Goal: Find specific page/section: Find specific page/section

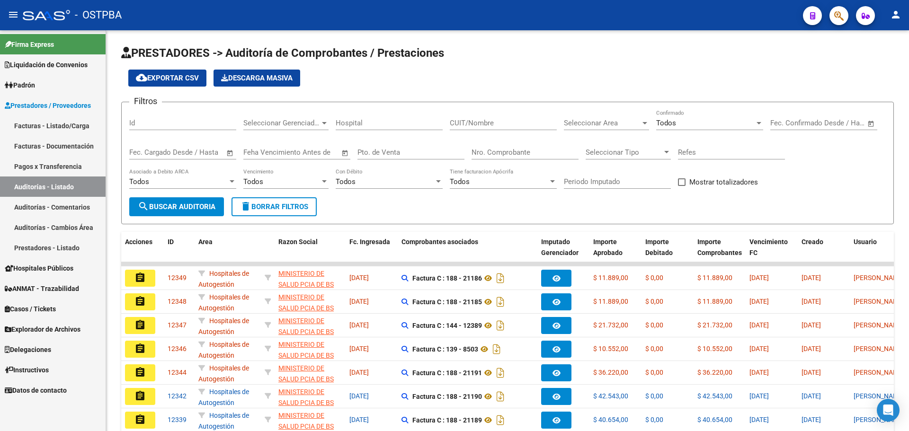
scroll to position [95, 0]
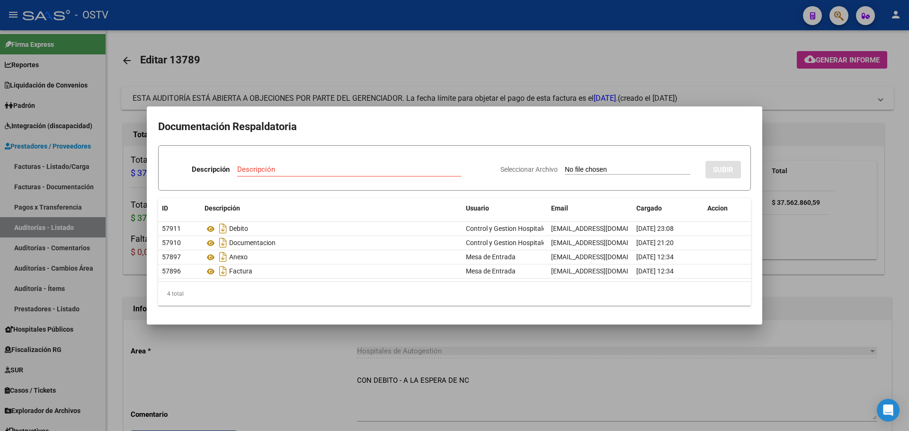
scroll to position [0, 90]
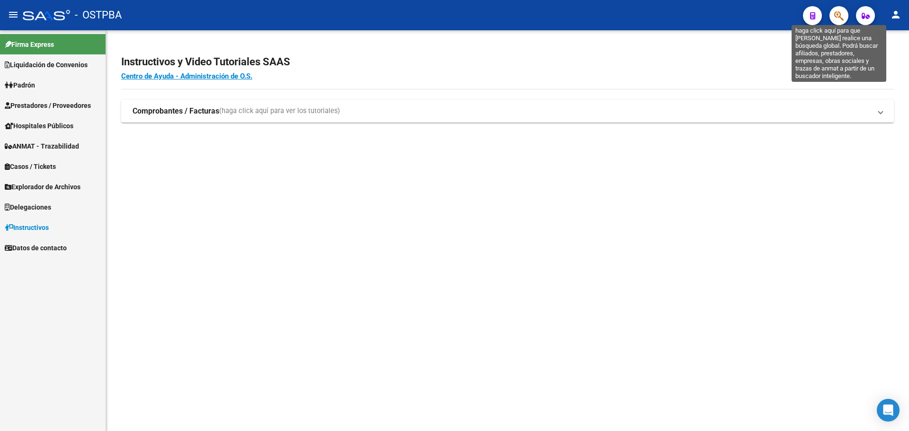
click at [834, 17] on icon "button" at bounding box center [838, 15] width 9 height 11
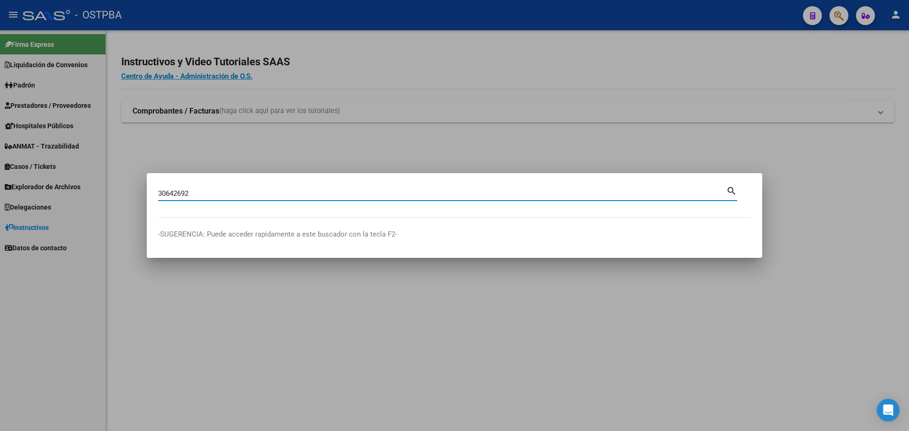
type input "30642692"
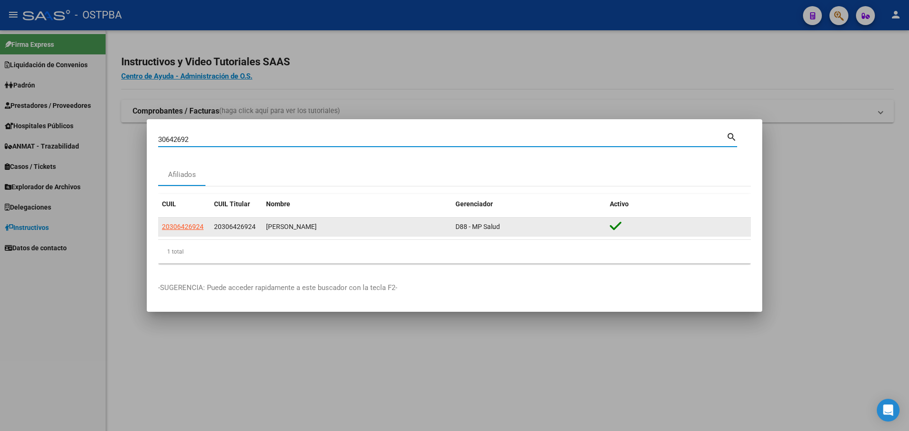
click at [230, 226] on span "20306426924" at bounding box center [235, 227] width 42 height 8
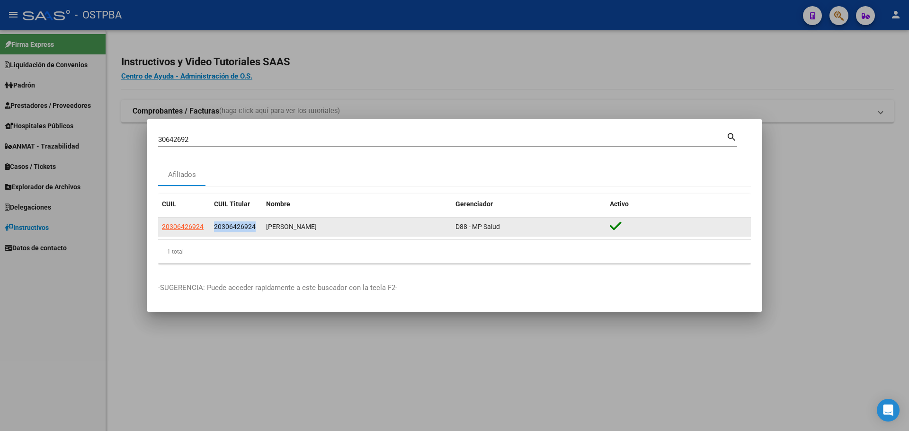
copy span "20306426924"
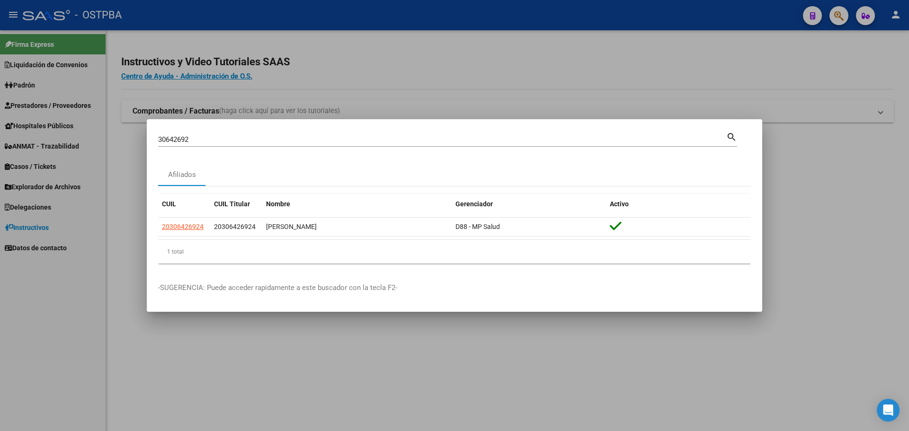
click at [46, 41] on div at bounding box center [454, 215] width 909 height 431
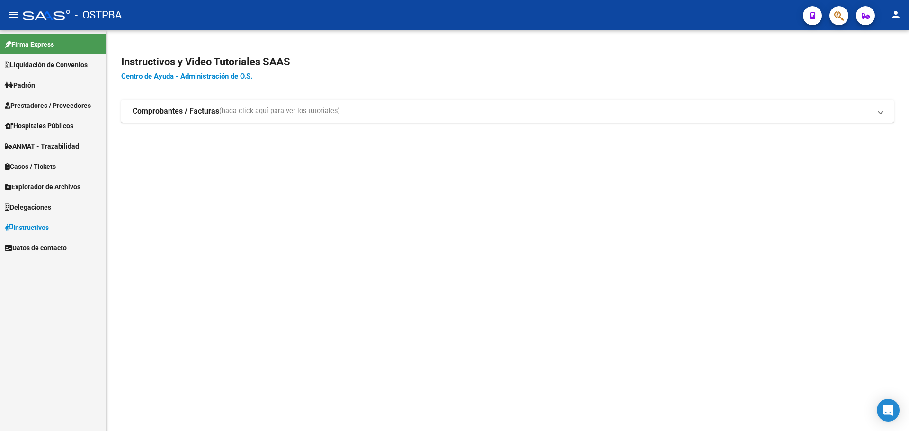
click at [63, 102] on span "Prestadores / Proveedores" at bounding box center [48, 105] width 86 height 10
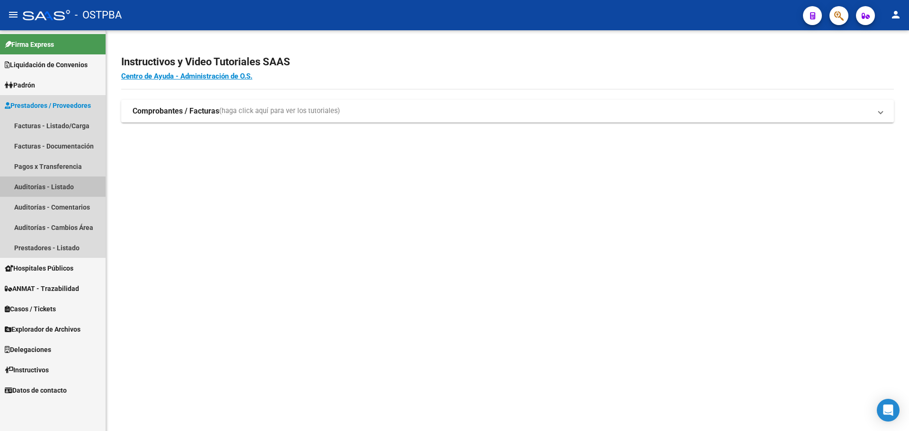
click at [51, 192] on link "Auditorías - Listado" at bounding box center [53, 187] width 106 height 20
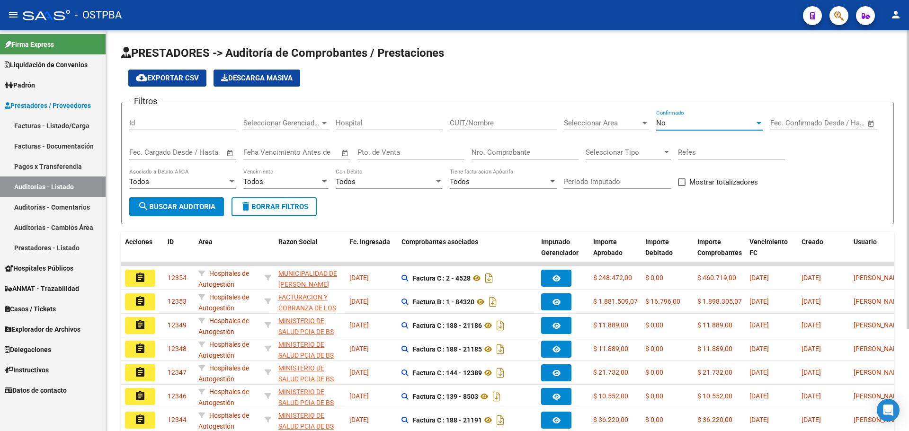
click at [706, 121] on div "No" at bounding box center [705, 123] width 98 height 9
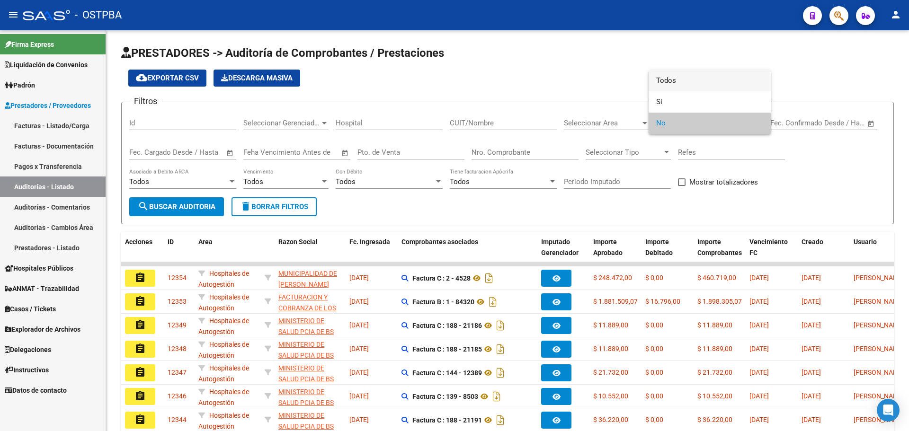
click at [689, 76] on span "Todos" at bounding box center [709, 80] width 107 height 21
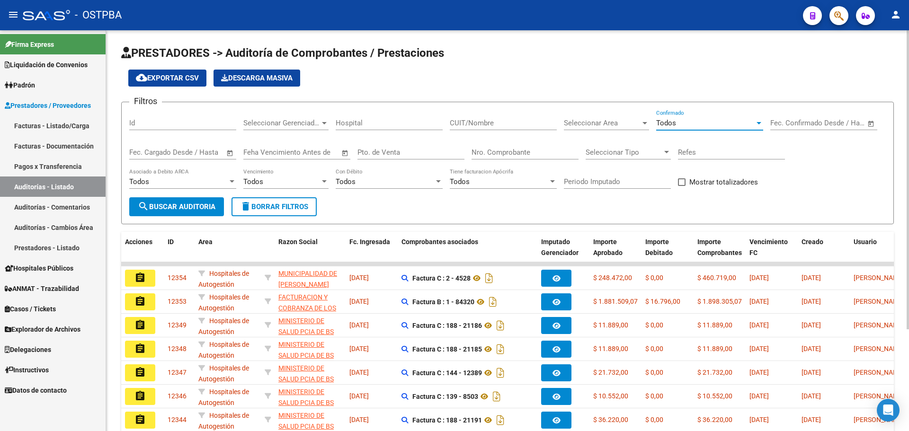
click at [182, 204] on span "search Buscar Auditoria" at bounding box center [177, 207] width 78 height 9
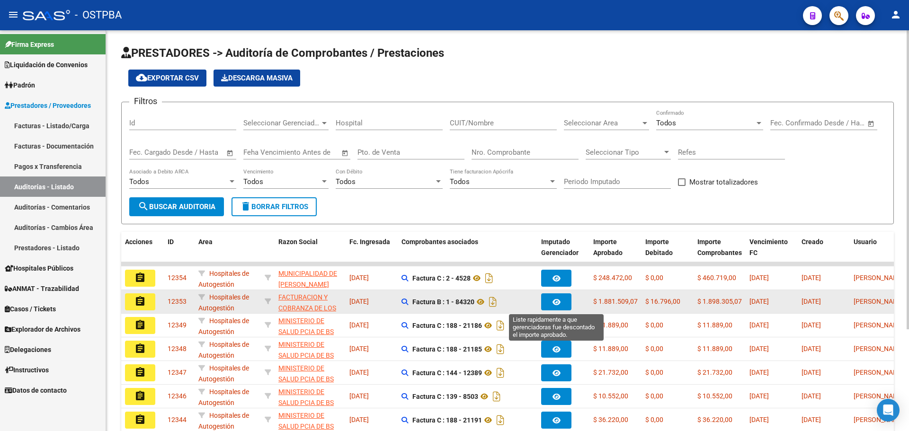
click at [552, 302] on icon "button" at bounding box center [556, 302] width 8 height 7
click at [142, 299] on mat-icon "assignment" at bounding box center [139, 301] width 11 height 11
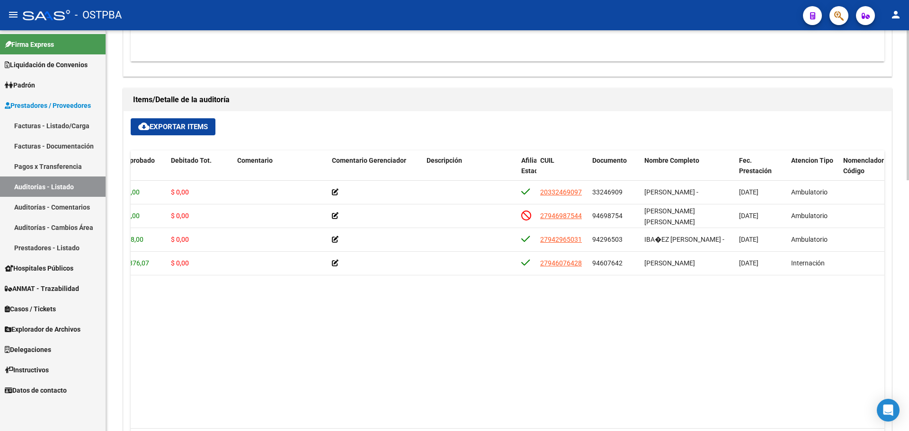
scroll to position [0, 413]
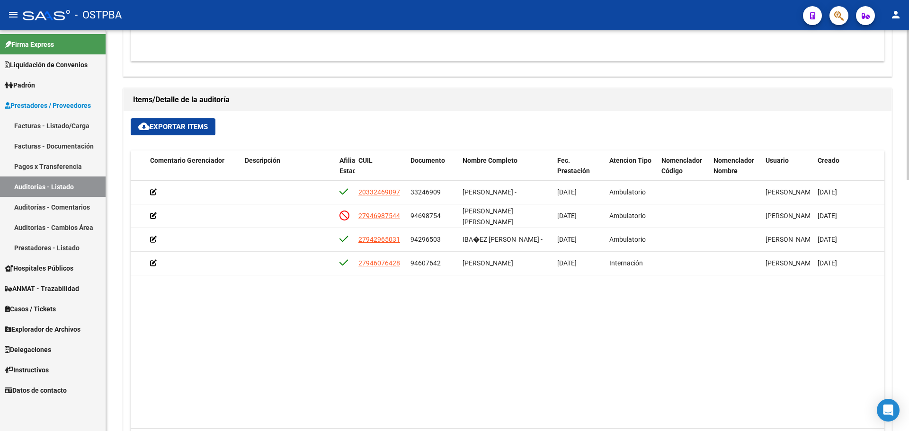
click at [244, 373] on datatable-body "53637 D88 - MP Salud $ 17.733,00 $ 17.733,00 $ 0,00 20332469097 33246909 [PERSO…" at bounding box center [507, 305] width 753 height 248
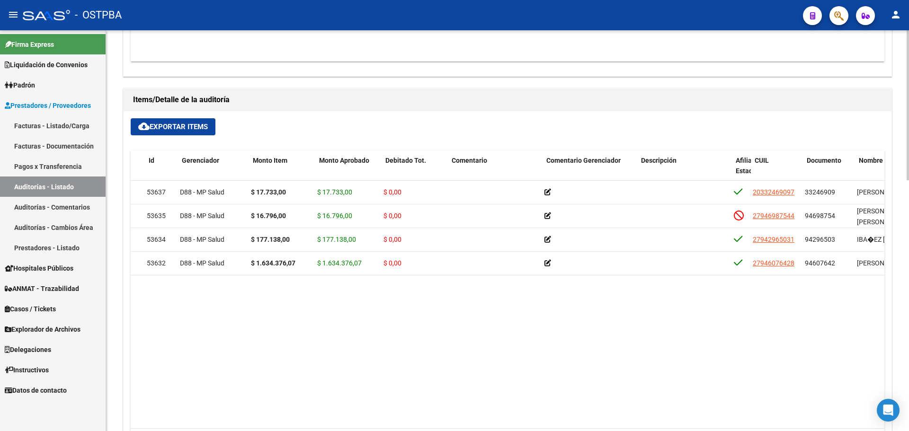
scroll to position [0, 0]
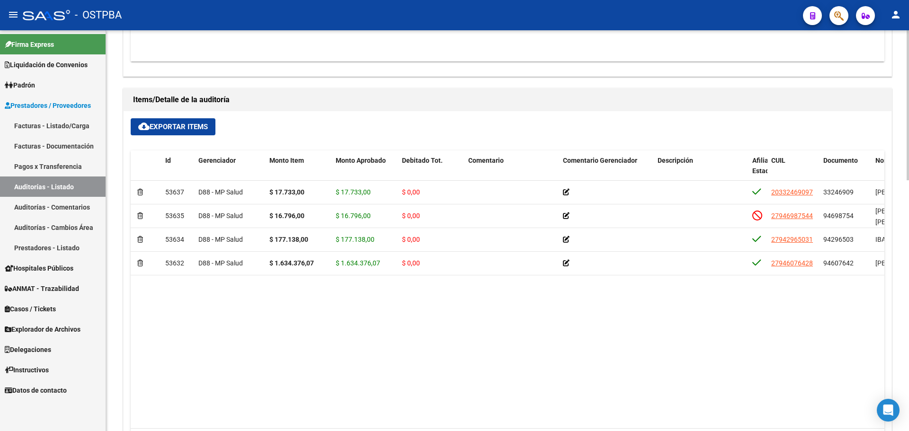
click at [397, 310] on datatable-body "53637 D88 - MP Salud $ 17.733,00 $ 17.733,00 $ 0,00 20332469097 33246909 [PERSO…" at bounding box center [507, 305] width 753 height 248
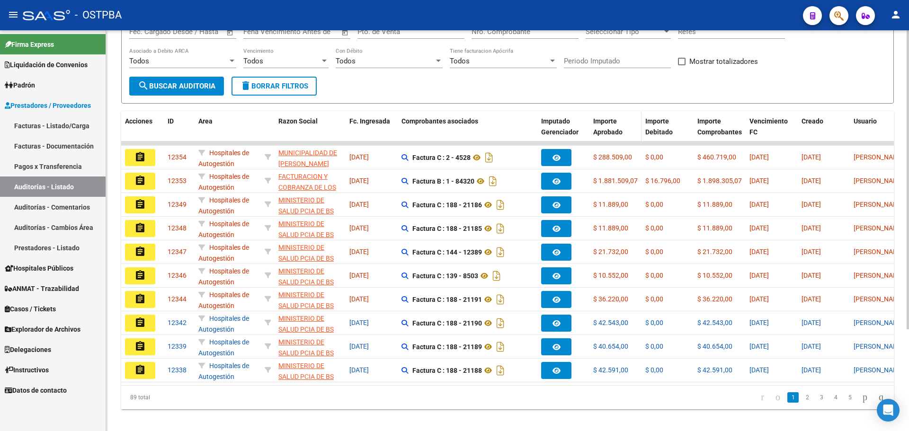
scroll to position [136, 0]
